Goal: Find specific page/section: Find specific page/section

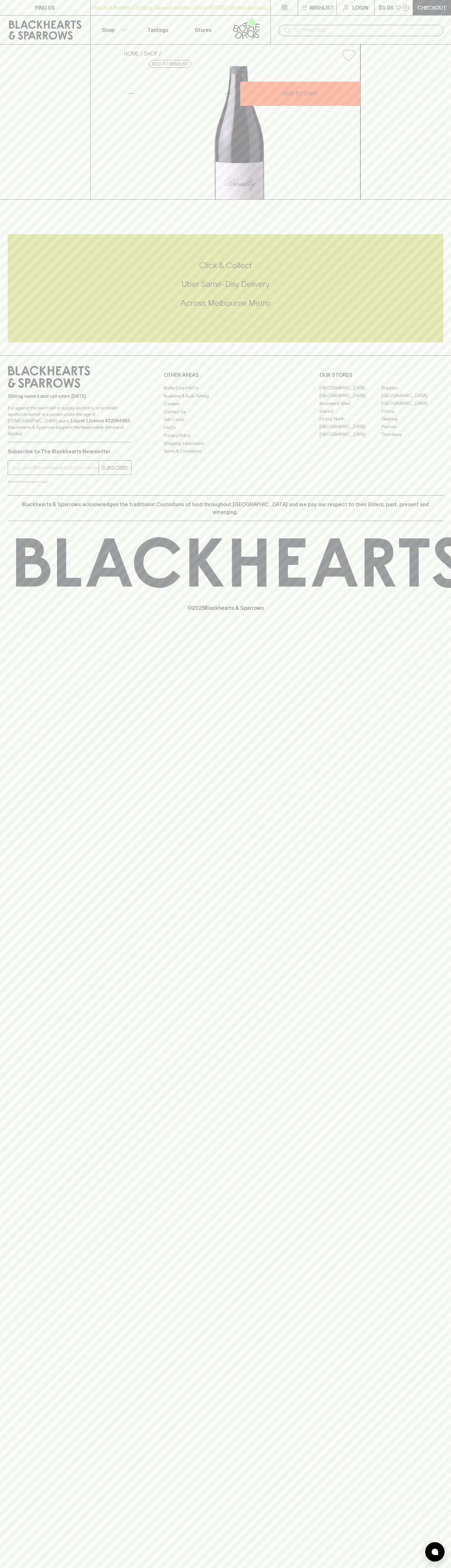
click at [46, 10] on p "FIND US" at bounding box center [45, 8] width 20 height 8
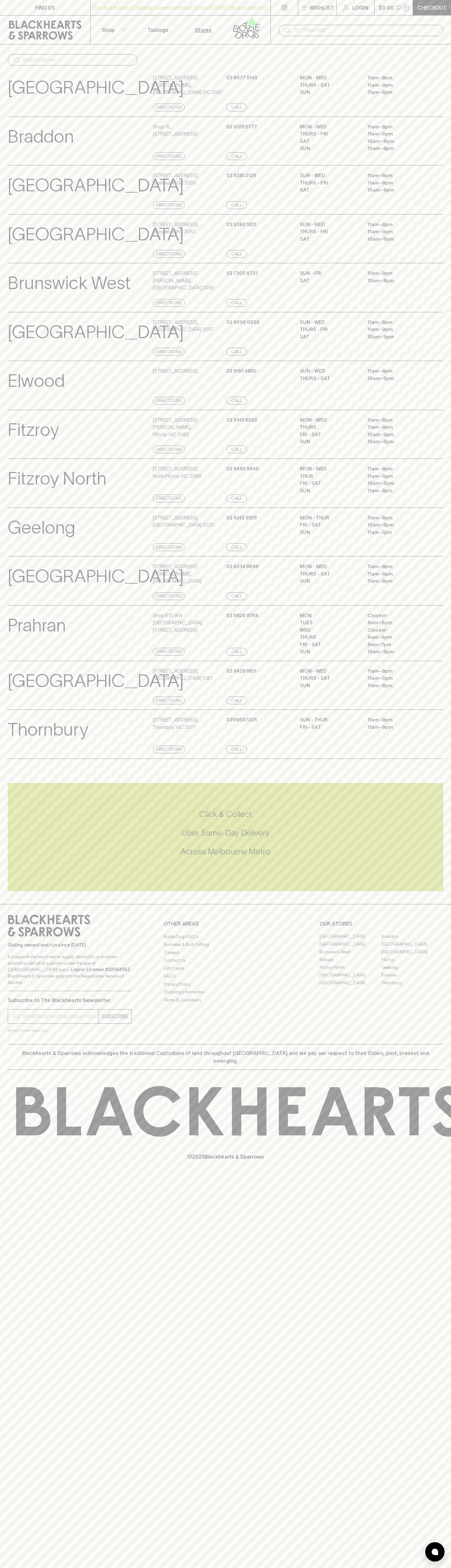
click at [431, 1152] on p "© 2025 Blackhearts & Sparrows" at bounding box center [225, 1149] width 451 height 24
click at [105, 1568] on html "FIND US | No Bad Bottles | Sibling Owned and Run Since 2006 | No Bad Bottles | …" at bounding box center [225, 784] width 451 height 1568
click at [27, 1560] on div "FIND US | No Bad Bottles | Sibling Owned and Run Since 2006 | No Bad Bottles | …" at bounding box center [225, 784] width 451 height 1568
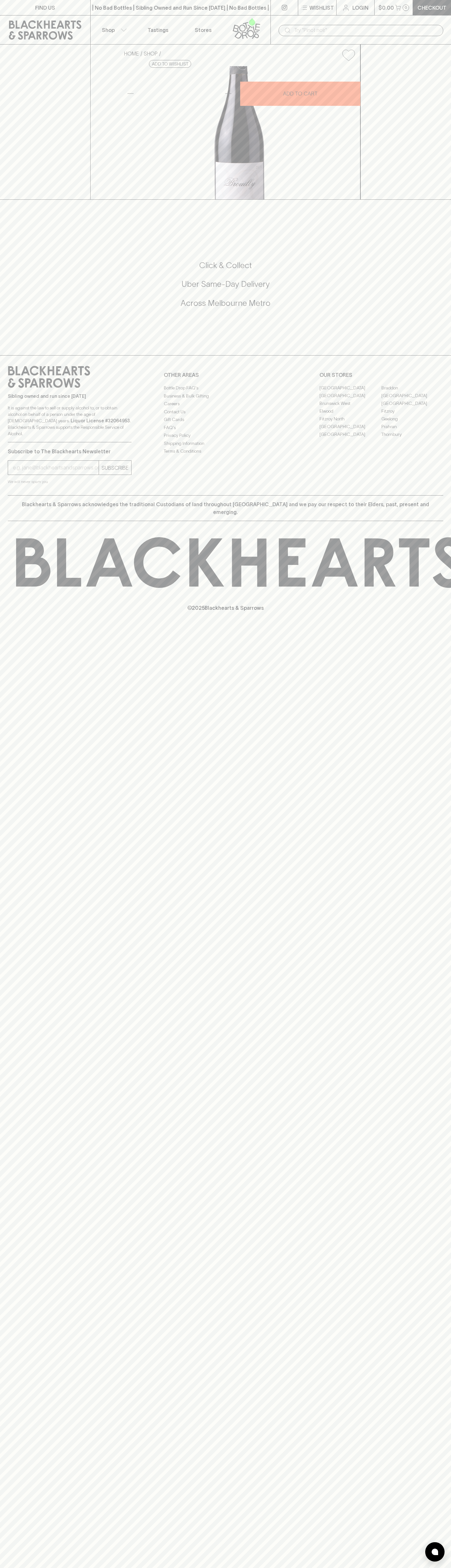
click at [351, 400] on link "[GEOGRAPHIC_DATA]" at bounding box center [351, 396] width 62 height 8
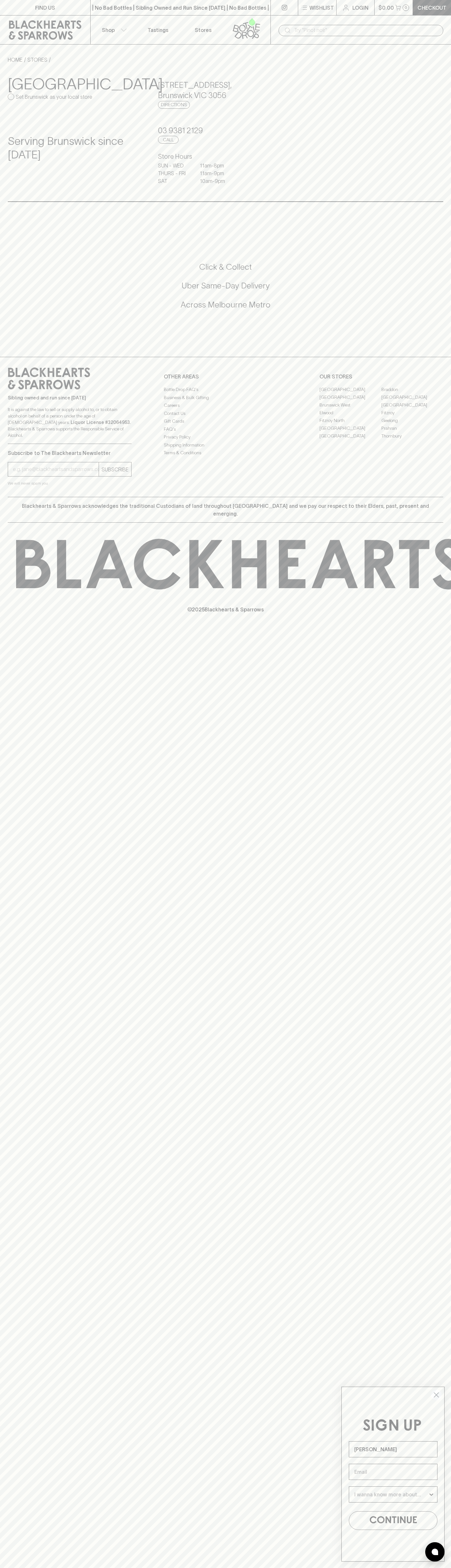
type input "[PERSON_NAME]"
